Goal: Task Accomplishment & Management: Manage account settings

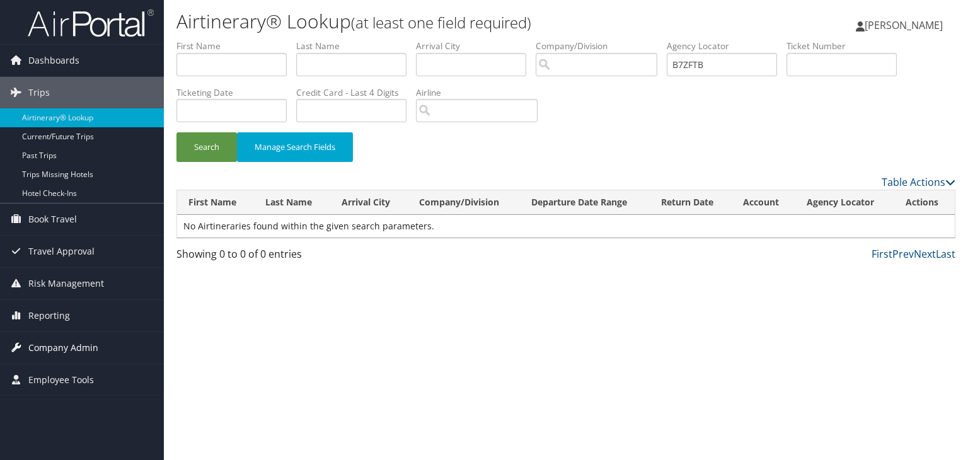
click at [54, 346] on span "Company Admin" at bounding box center [63, 348] width 70 height 32
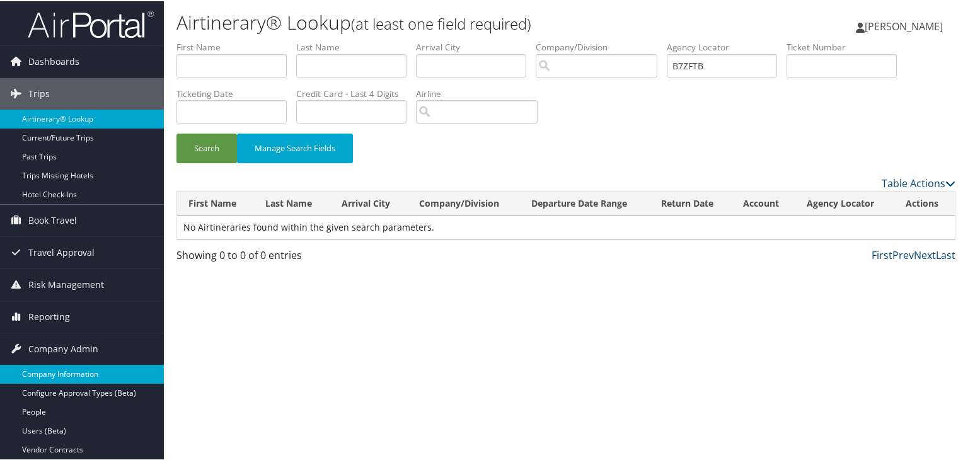
click at [61, 366] on link "Company Information" at bounding box center [82, 373] width 164 height 19
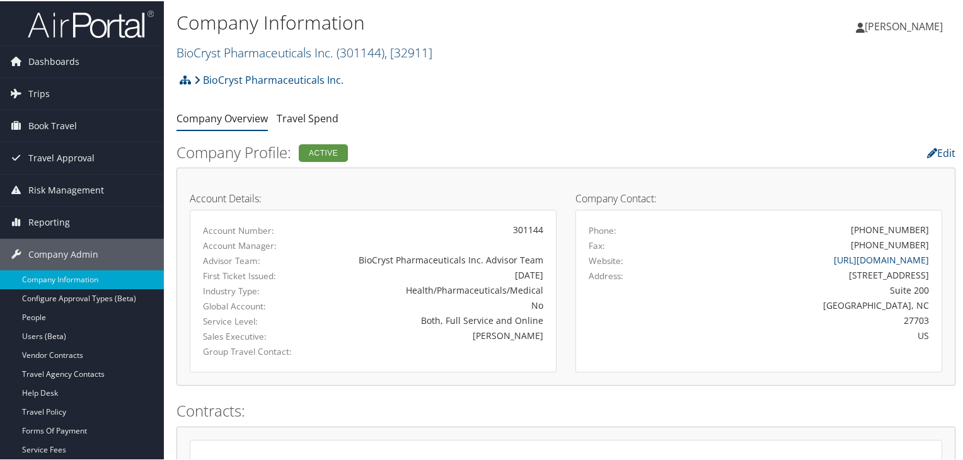
click at [239, 51] on link "BioCryst Pharmaceuticals Inc. ( 301144 ) , [ 32911 ]" at bounding box center [305, 51] width 256 height 17
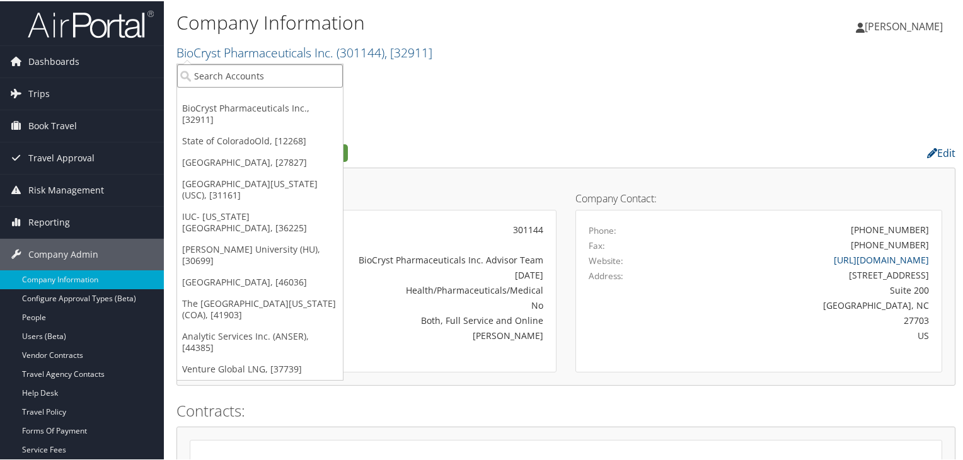
click at [241, 71] on input "search" at bounding box center [260, 74] width 166 height 23
type input "southern rese"
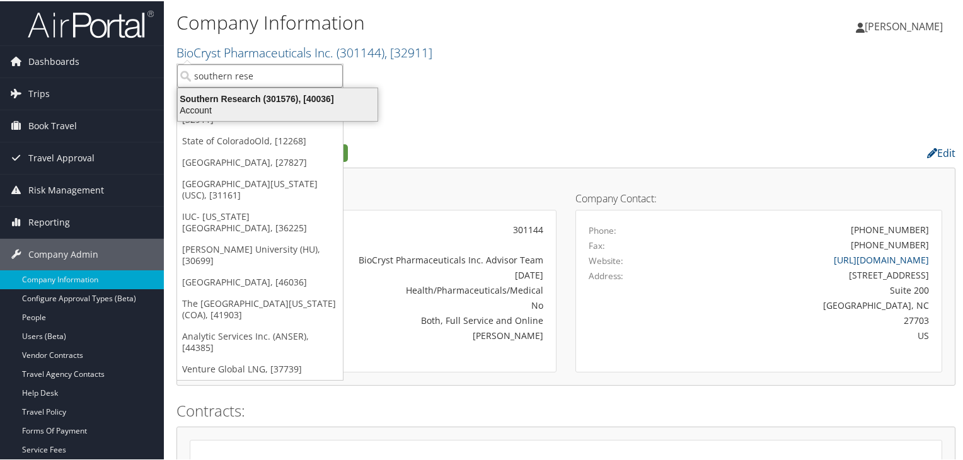
click at [282, 92] on div "Southern Research (301576), [40036]" at bounding box center [277, 97] width 215 height 11
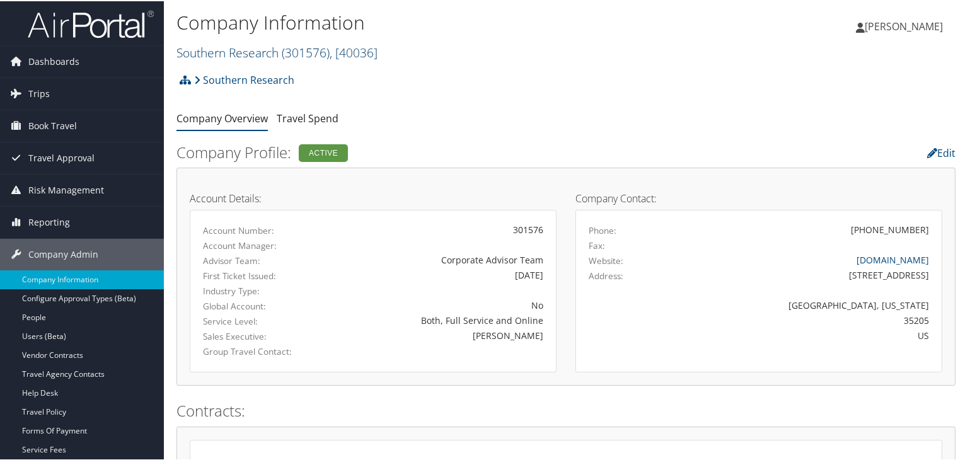
drag, startPoint x: 246, startPoint y: 51, endPoint x: 243, endPoint y: 57, distance: 7.0
click at [246, 51] on link "Southern Research ( 301576 ) , [ 40036 ]" at bounding box center [277, 51] width 201 height 17
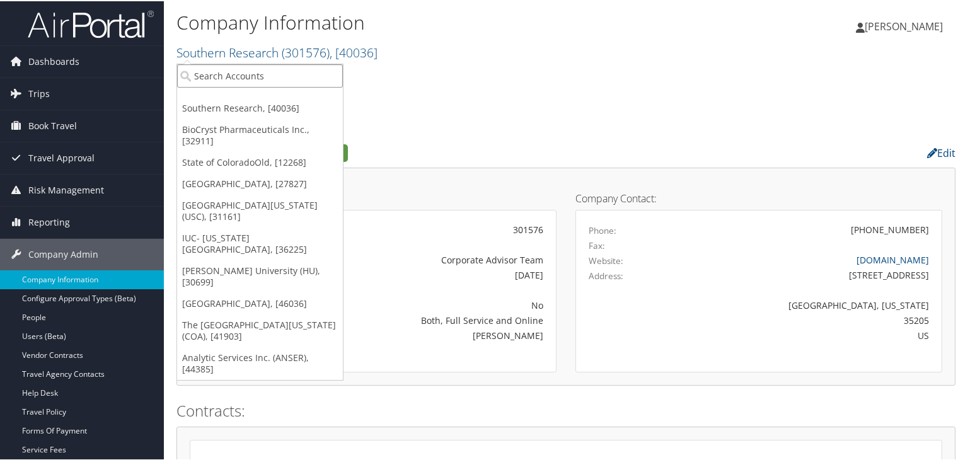
click at [236, 74] on input "search" at bounding box center [260, 74] width 166 height 23
type input "[GEOGRAPHIC_DATA]"
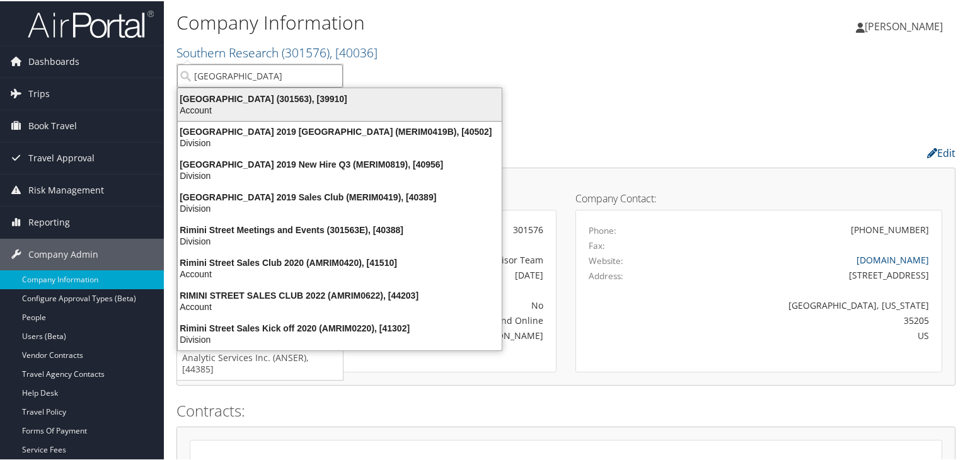
click at [233, 100] on div "[GEOGRAPHIC_DATA] (301563), [39910]" at bounding box center [339, 97] width 339 height 11
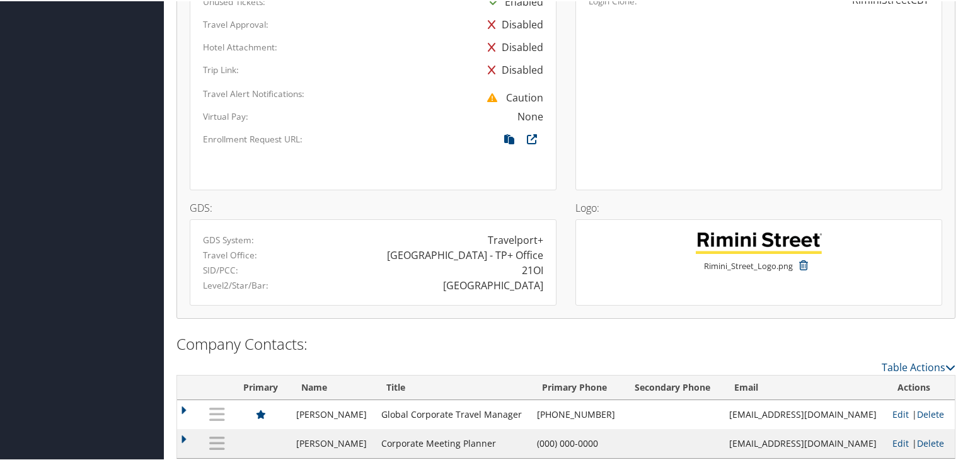
scroll to position [963, 0]
drag, startPoint x: 517, startPoint y: 252, endPoint x: 537, endPoint y: 253, distance: 20.2
click at [537, 260] on div "21OI" at bounding box center [463, 267] width 180 height 15
copy div "21OI"
click at [524, 275] on div "RIMINI" at bounding box center [493, 282] width 100 height 15
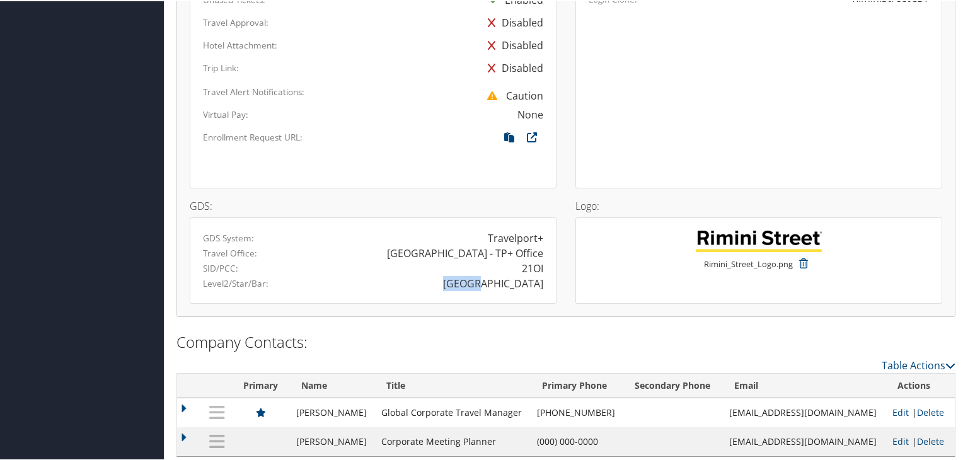
click at [524, 275] on div "RIMINI" at bounding box center [493, 282] width 100 height 15
copy div "RIMINI"
